Goal: Information Seeking & Learning: Find specific fact

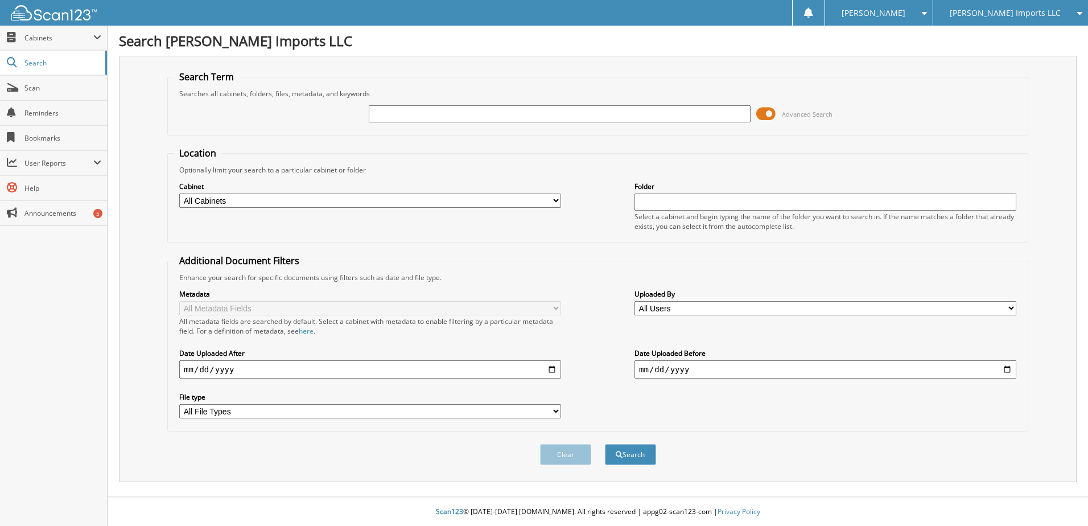
click at [411, 114] on input "text" at bounding box center [560, 113] width 382 height 17
type input "k9468"
click at [605, 444] on button "Search" at bounding box center [630, 454] width 51 height 21
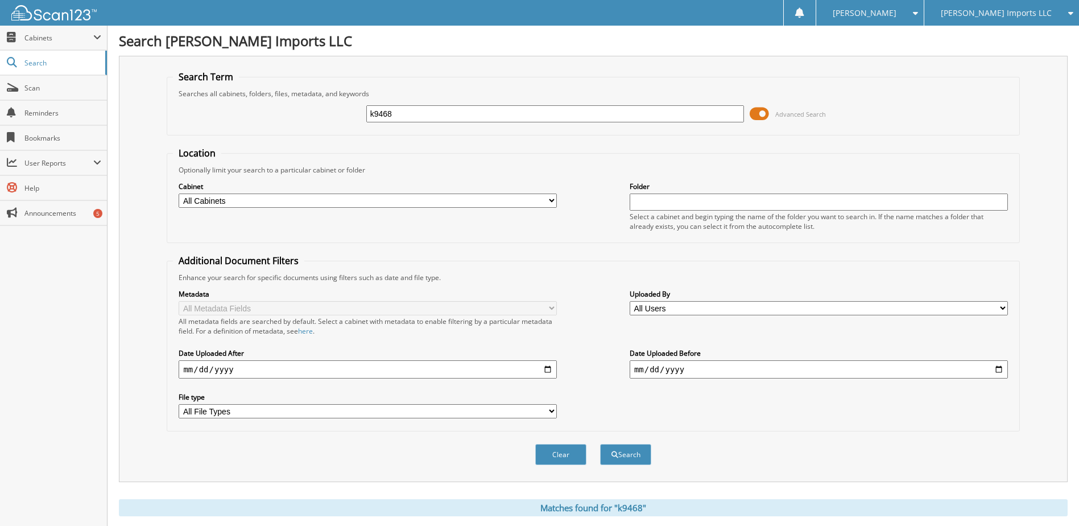
drag, startPoint x: 414, startPoint y: 113, endPoint x: 360, endPoint y: 110, distance: 53.5
click at [360, 110] on div "k9468 Advanced Search" at bounding box center [593, 113] width 840 height 31
click at [440, 86] on fieldset "Search Term Searches all cabinets, folders, files, metadata, and keywords k9468…" at bounding box center [593, 103] width 853 height 65
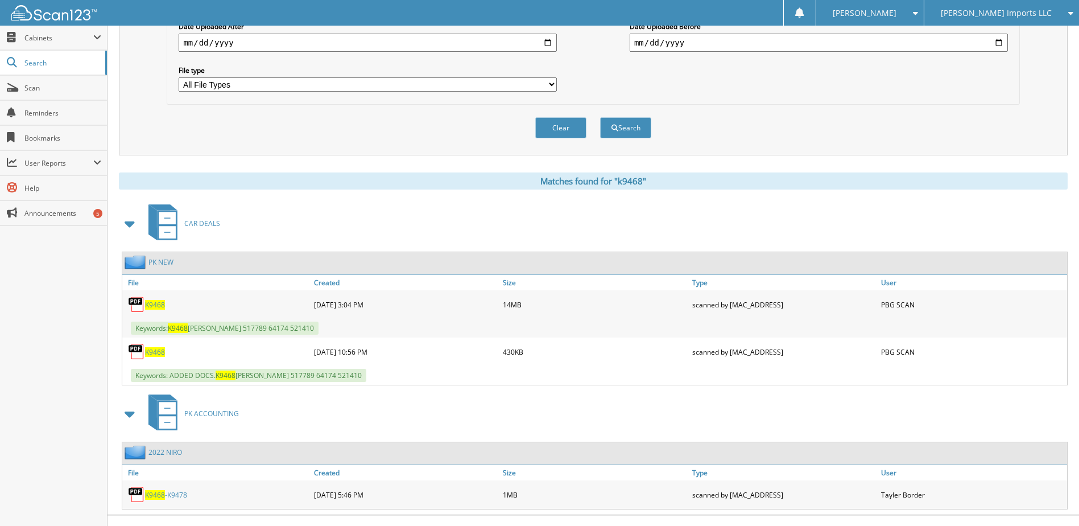
scroll to position [345, 0]
